Goal: Information Seeking & Learning: Learn about a topic

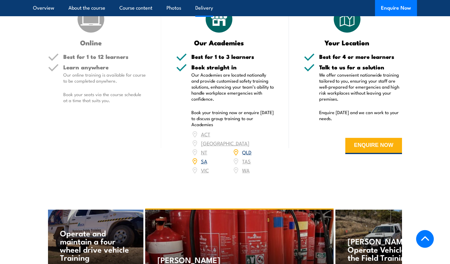
scroll to position [591, 0]
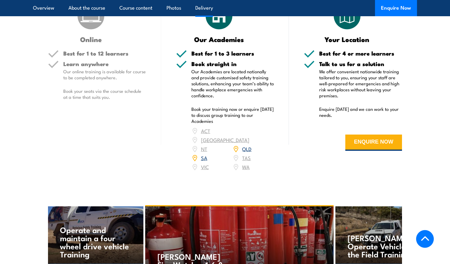
click at [247, 152] on link "QLD" at bounding box center [246, 148] width 9 height 7
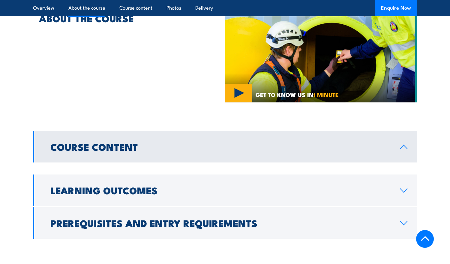
scroll to position [51, 0]
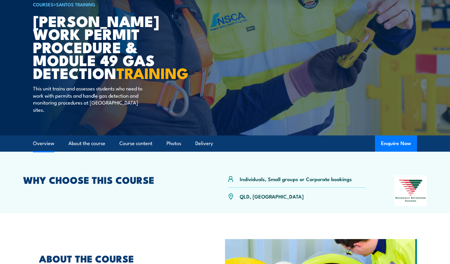
click at [45, 151] on link "Overview" at bounding box center [43, 143] width 21 height 16
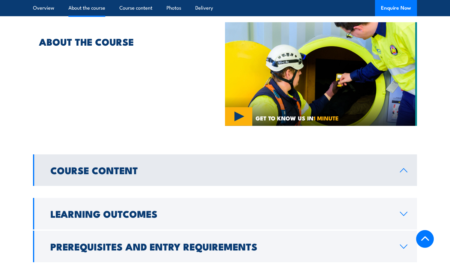
scroll to position [298, 0]
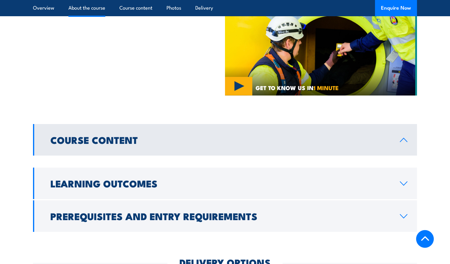
click at [182, 144] on h2 "Course Content" at bounding box center [220, 139] width 340 height 8
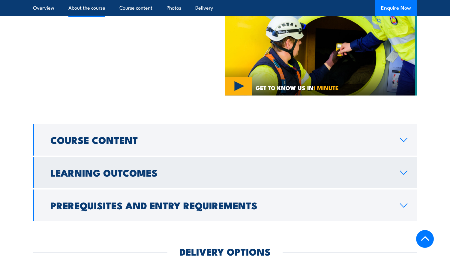
click at [172, 176] on h2 "Learning Outcomes" at bounding box center [220, 172] width 340 height 8
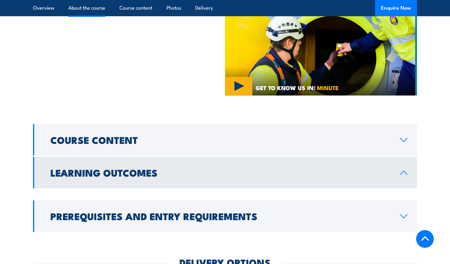
click at [172, 176] on h2 "Learning Outcomes" at bounding box center [220, 172] width 340 height 8
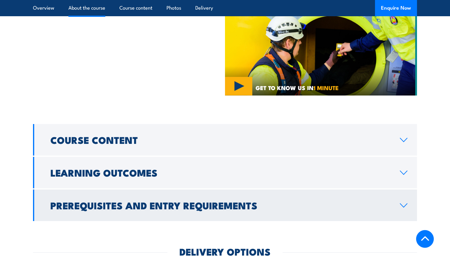
click at [186, 209] on h2 "Prerequisites and Entry Requirements" at bounding box center [220, 205] width 340 height 8
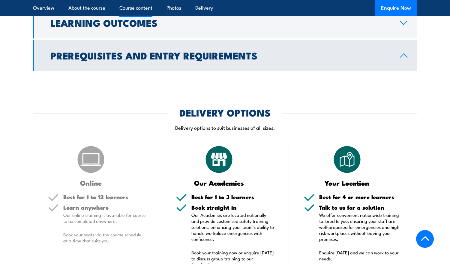
scroll to position [448, 0]
click at [232, 59] on h2 "Prerequisites and Entry Requirements" at bounding box center [220, 55] width 340 height 8
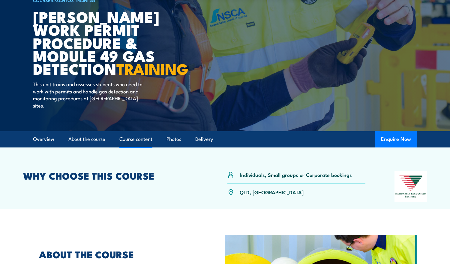
scroll to position [60, 0]
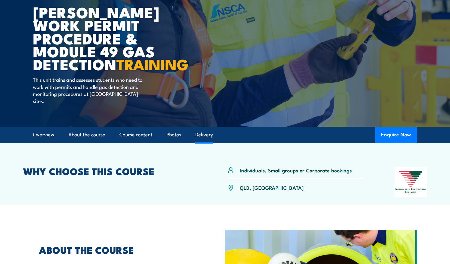
click at [202, 142] on link "Delivery" at bounding box center [204, 135] width 18 height 16
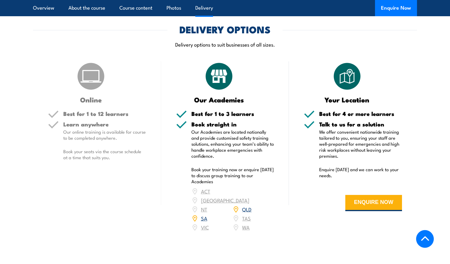
scroll to position [521, 0]
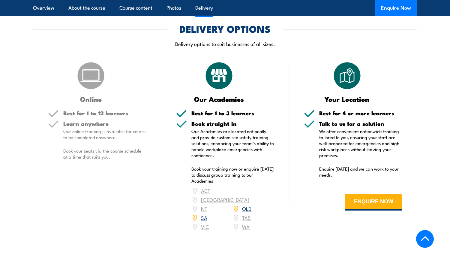
click at [248, 212] on link "QLD" at bounding box center [246, 208] width 9 height 7
